Goal: Task Accomplishment & Management: Manage account settings

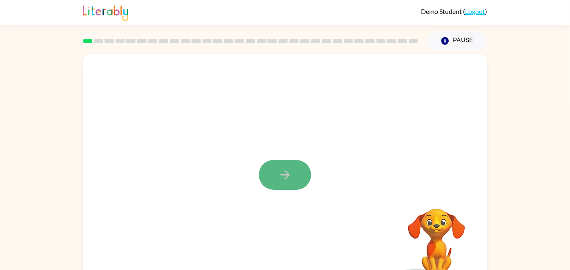
click at [278, 169] on icon "button" at bounding box center [285, 174] width 14 height 14
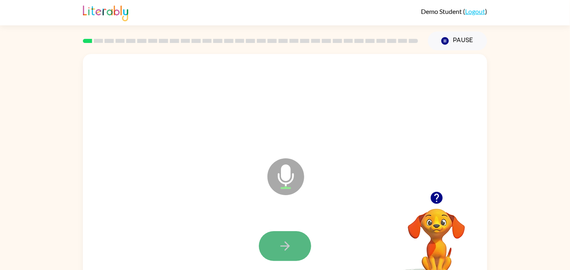
click at [298, 247] on button "button" at bounding box center [285, 246] width 52 height 30
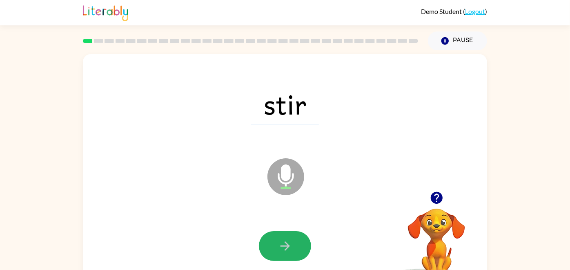
click at [298, 247] on button "button" at bounding box center [285, 246] width 52 height 30
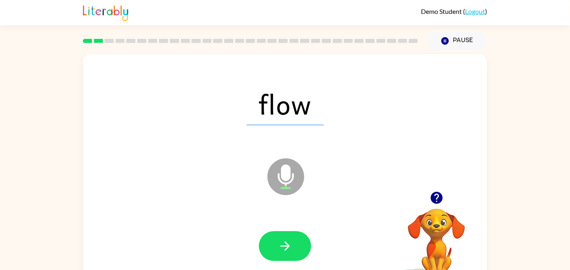
click at [298, 247] on button "button" at bounding box center [285, 246] width 52 height 30
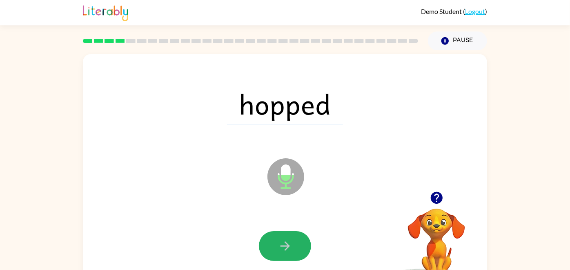
click at [298, 247] on button "button" at bounding box center [285, 246] width 52 height 30
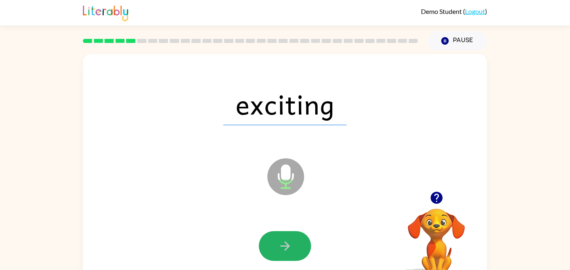
click at [298, 247] on button "button" at bounding box center [285, 246] width 52 height 30
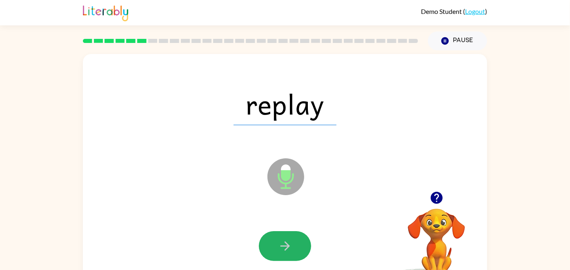
click at [298, 247] on button "button" at bounding box center [285, 246] width 52 height 30
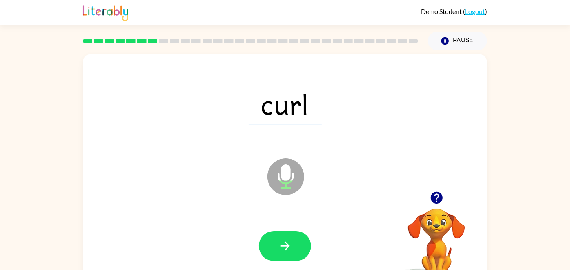
click at [478, 13] on link "Logout" at bounding box center [475, 11] width 20 height 8
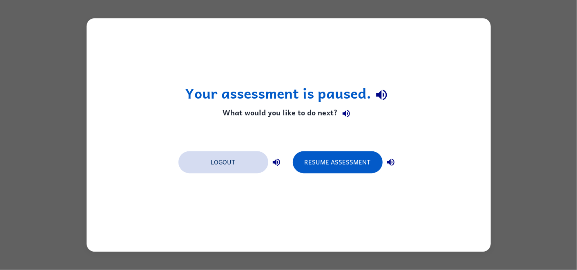
click at [231, 172] on button "Logout" at bounding box center [224, 162] width 90 height 22
